Goal: Find specific page/section: Find specific page/section

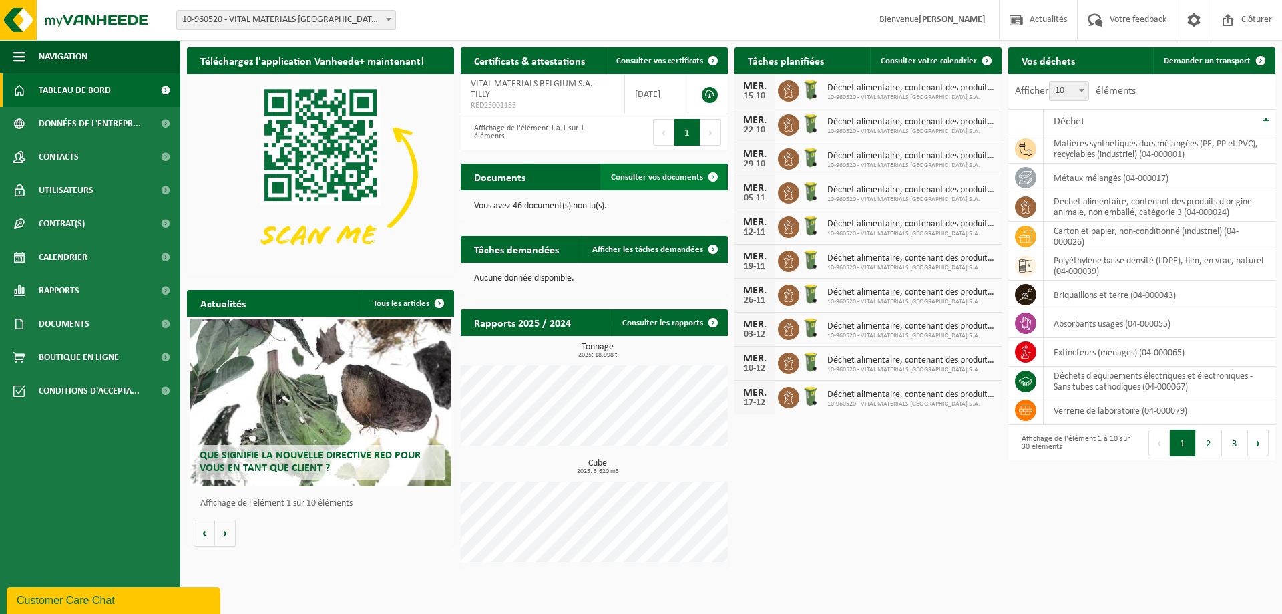
click at [679, 181] on span "Consulter vos documents" at bounding box center [657, 177] width 92 height 9
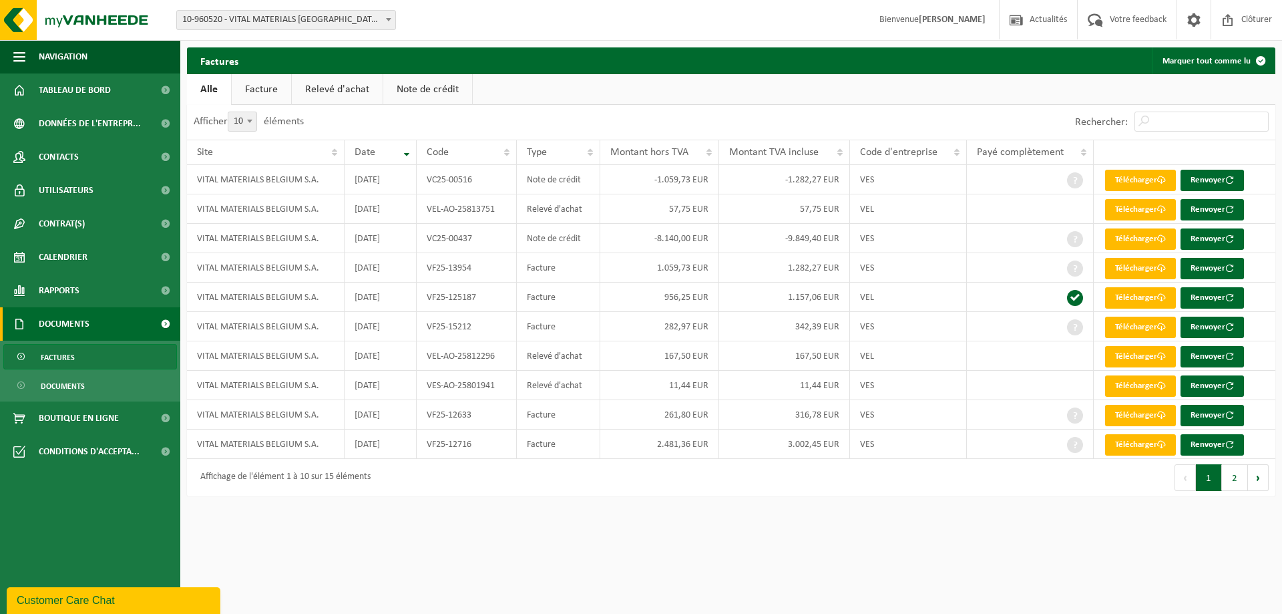
click at [276, 97] on link "Facture" at bounding box center [261, 89] width 59 height 31
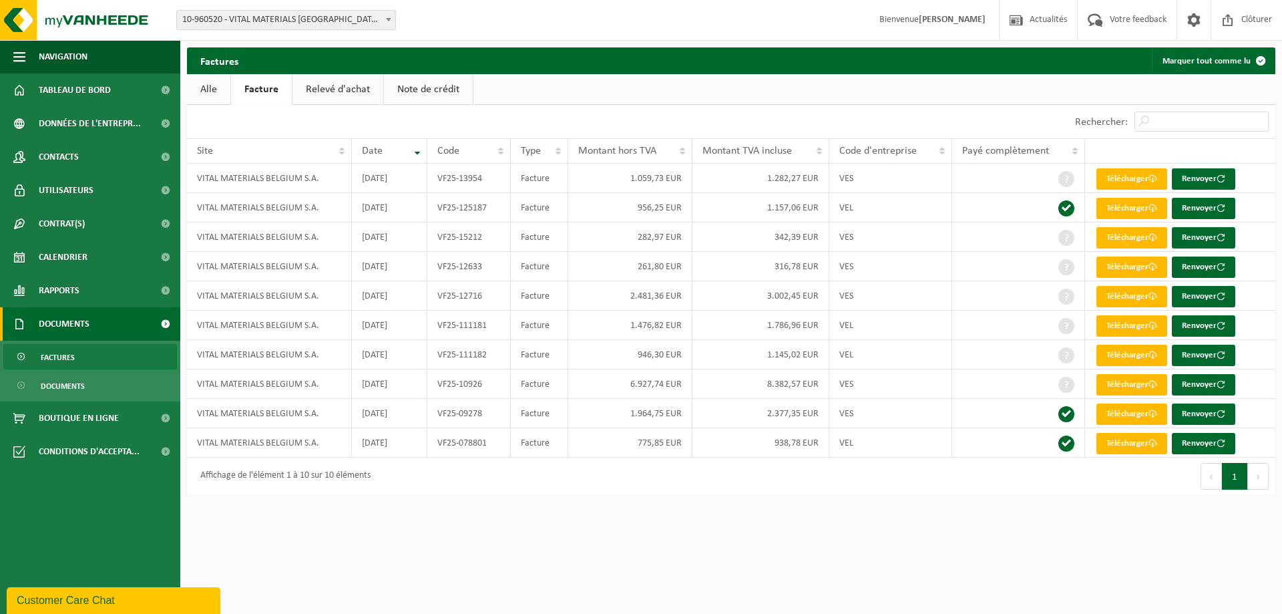
click at [326, 86] on link "Relevé d'achat" at bounding box center [337, 89] width 91 height 31
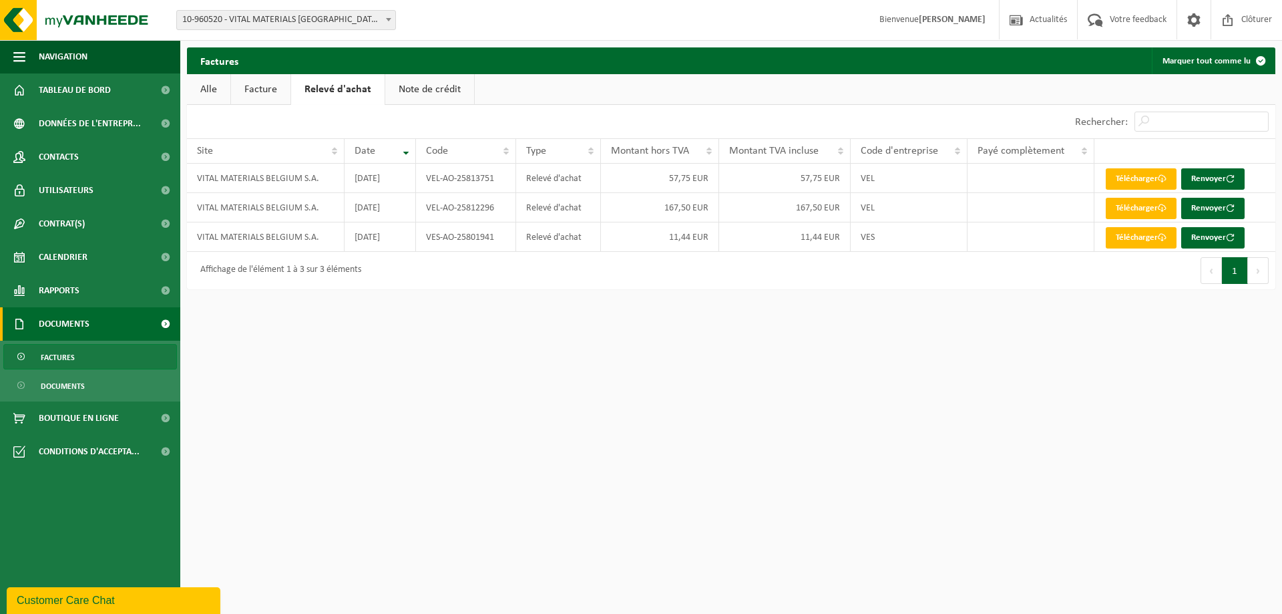
click at [434, 81] on link "Note de crédit" at bounding box center [429, 89] width 89 height 31
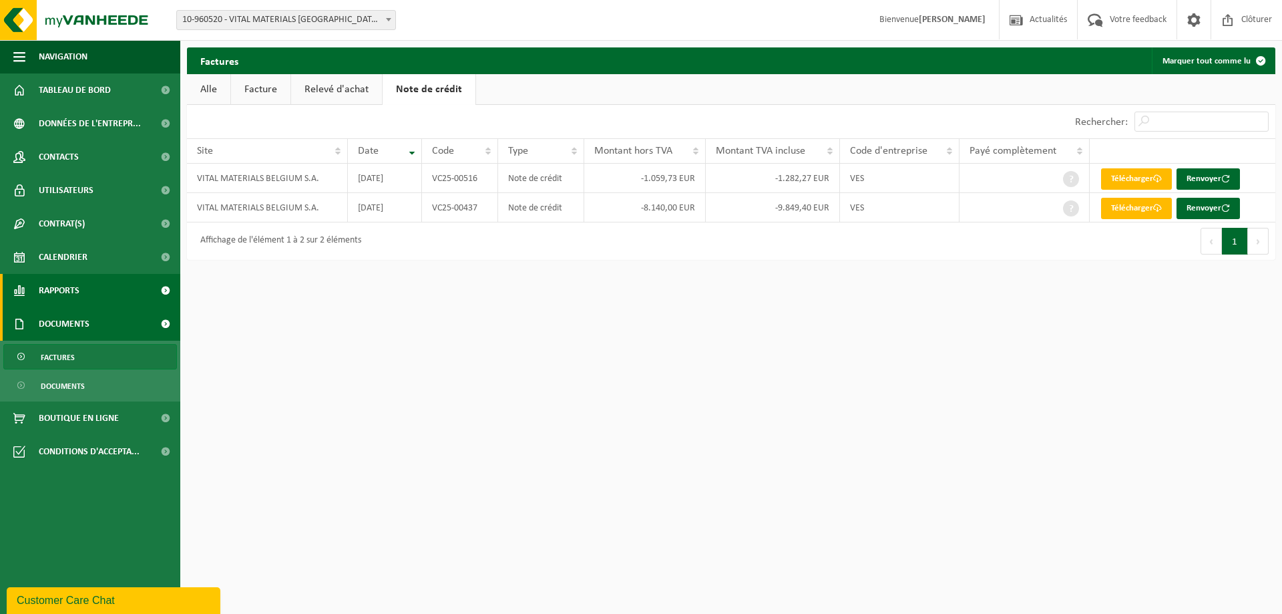
click at [73, 285] on span "Rapports" at bounding box center [59, 290] width 41 height 33
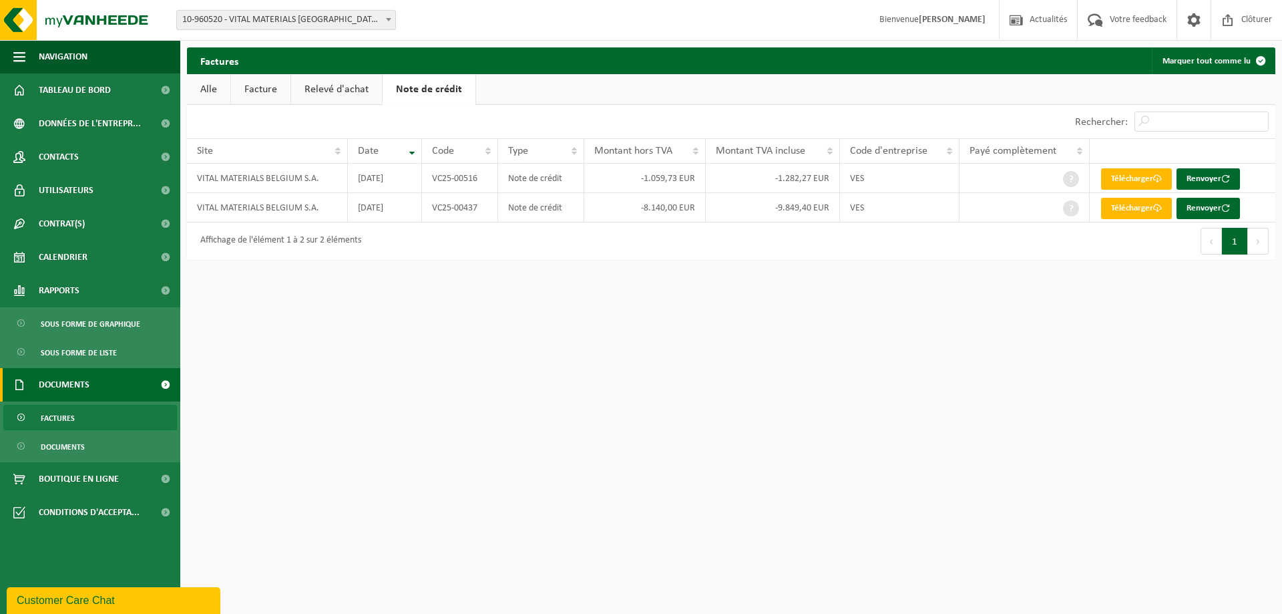
click at [89, 338] on ul "Sous forme de graphique Sous forme de liste" at bounding box center [90, 337] width 180 height 61
click at [87, 348] on span "Sous forme de liste" at bounding box center [79, 352] width 76 height 25
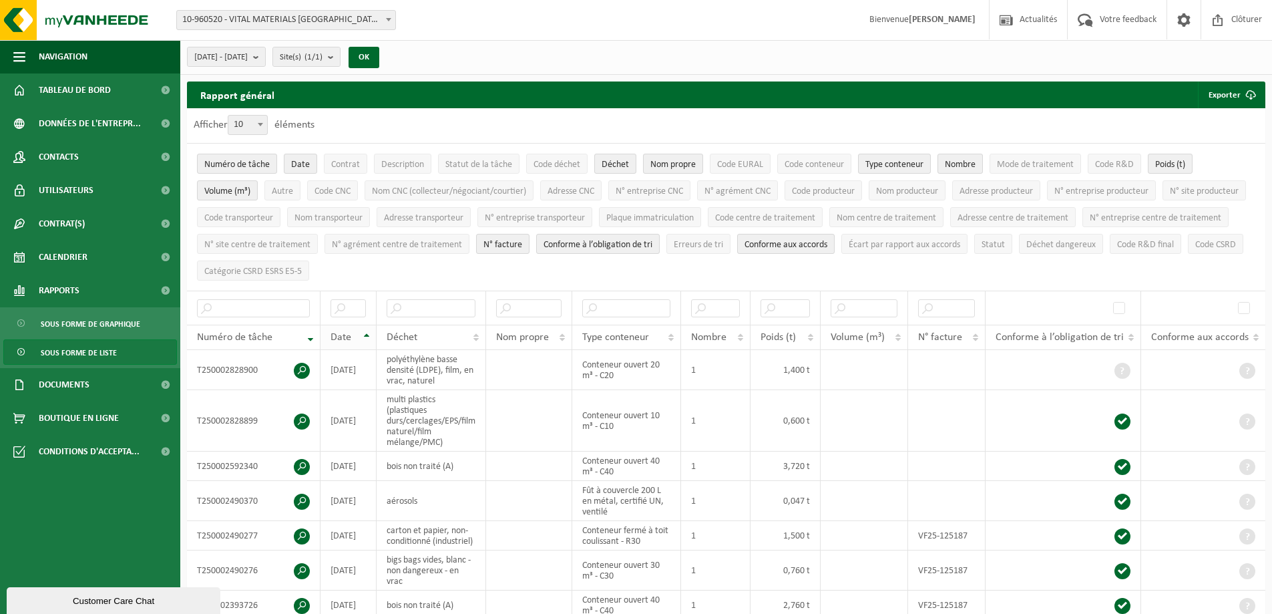
click at [366, 330] on th "Date" at bounding box center [348, 336] width 56 height 25
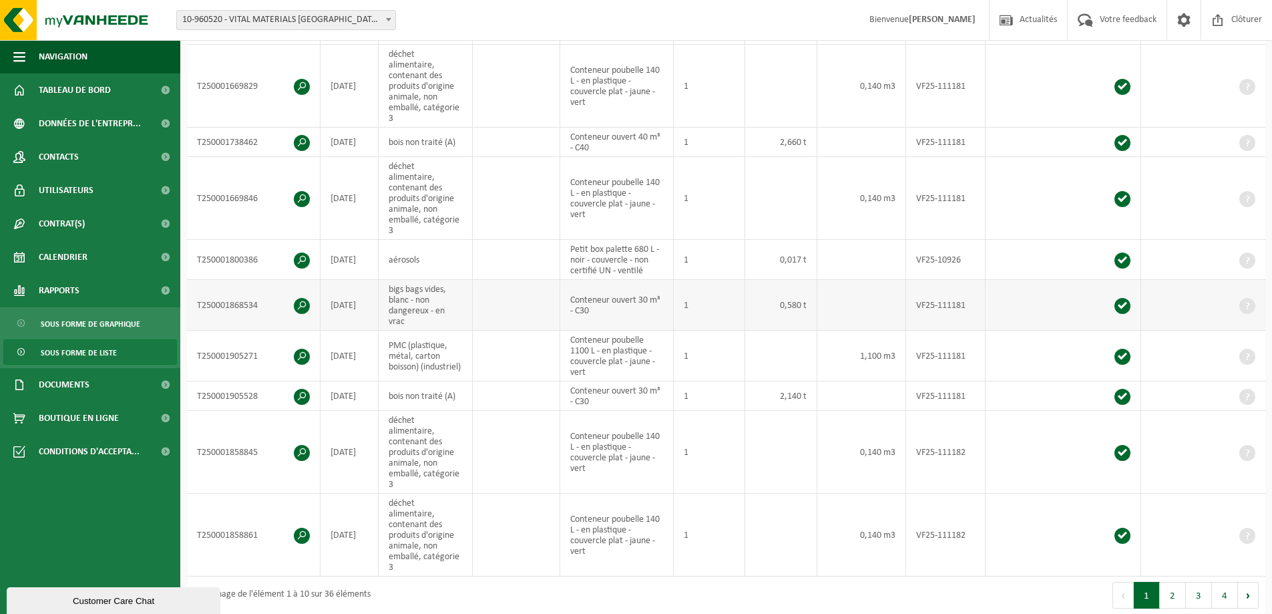
scroll to position [467, 0]
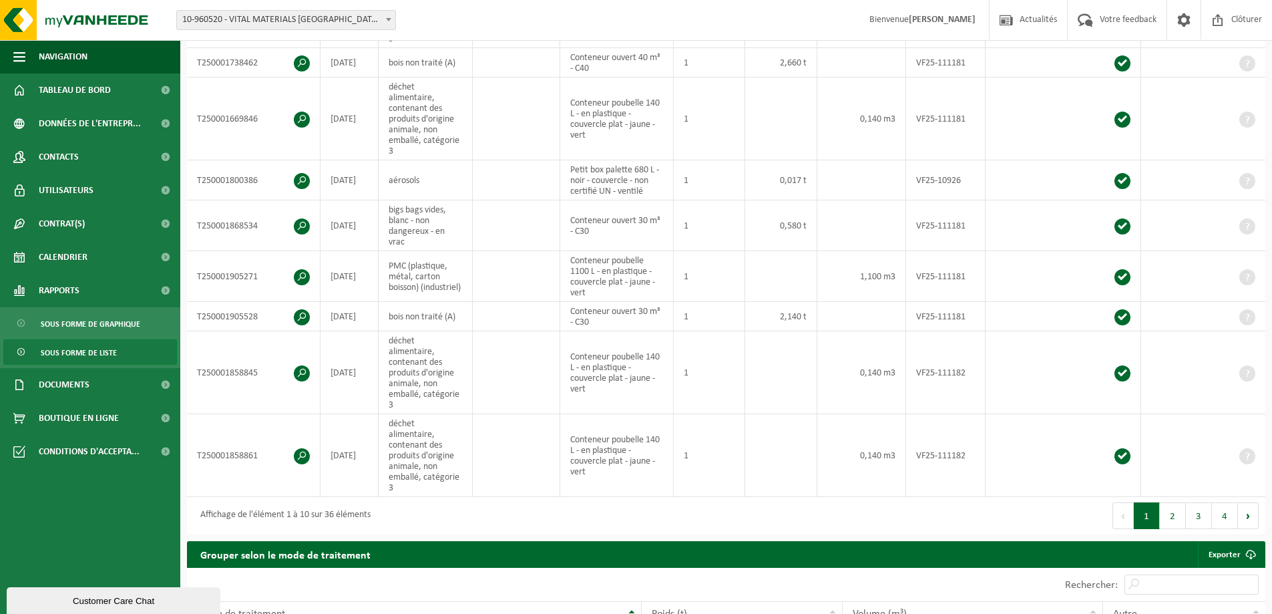
click at [1227, 497] on div "Premier Précédent 1 2 3 4 Suivant [PERSON_NAME]" at bounding box center [995, 515] width 539 height 37
click at [1215, 502] on button "4" at bounding box center [1225, 515] width 26 height 27
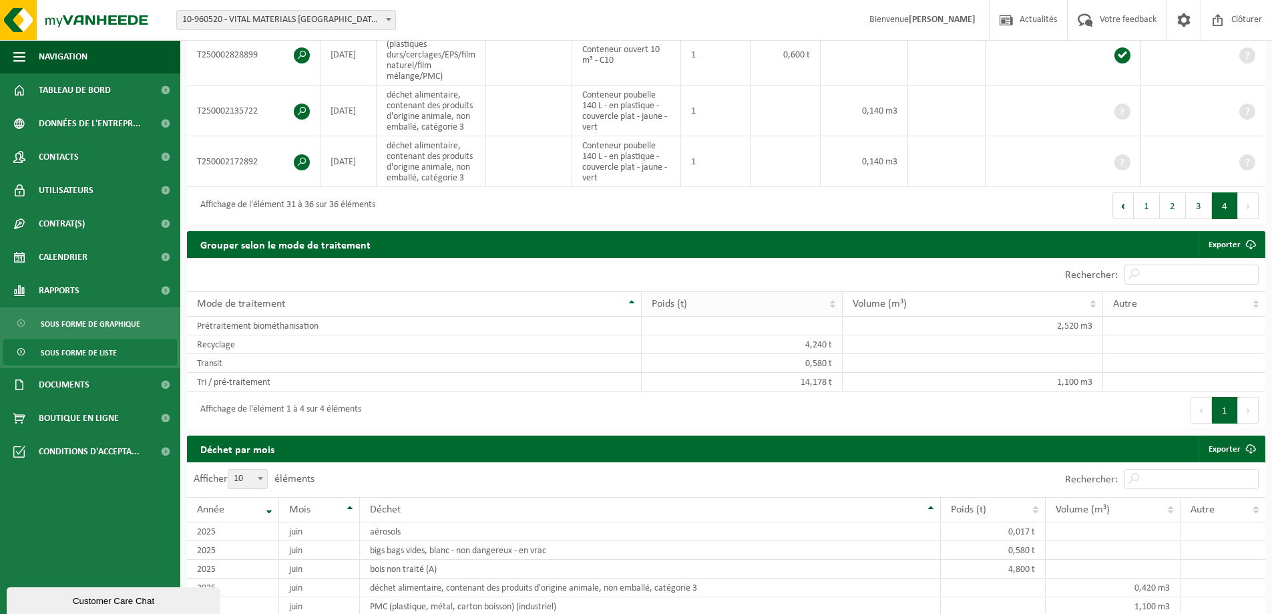
scroll to position [339, 0]
